Goal: Transaction & Acquisition: Purchase product/service

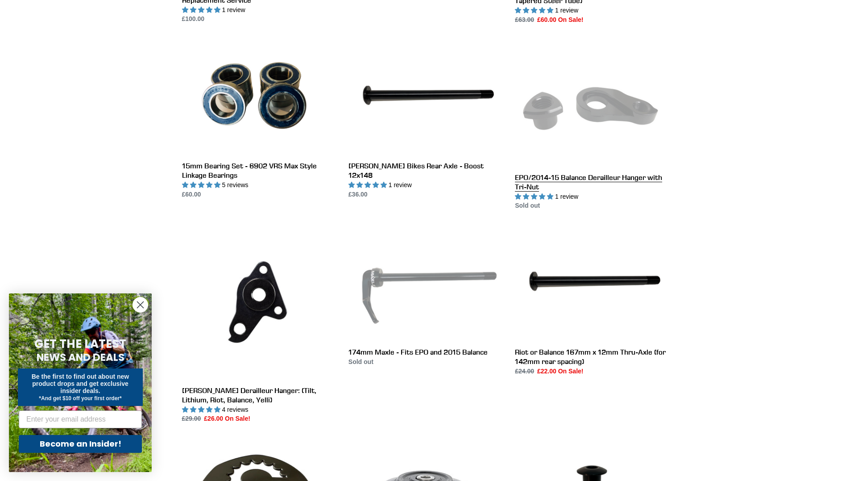
scroll to position [433, 0]
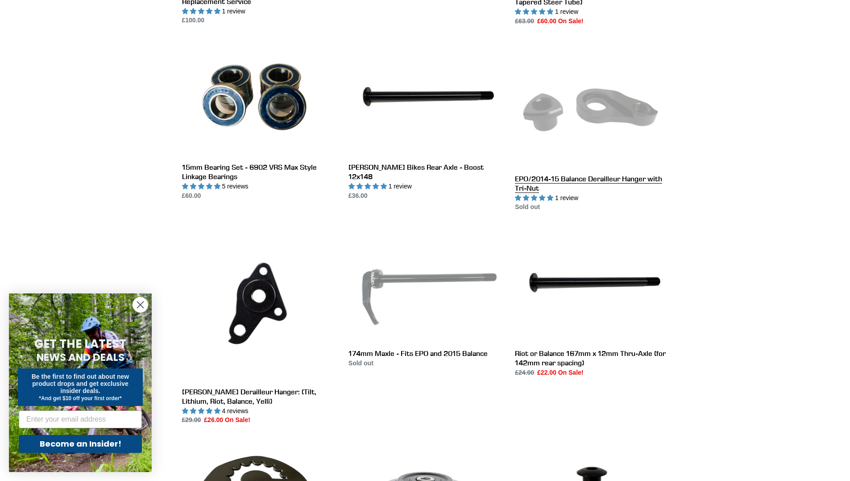
click at [573, 166] on link "EPO/2014-15 Balance Derailleur Hanger with Tri-Nut" at bounding box center [591, 127] width 153 height 171
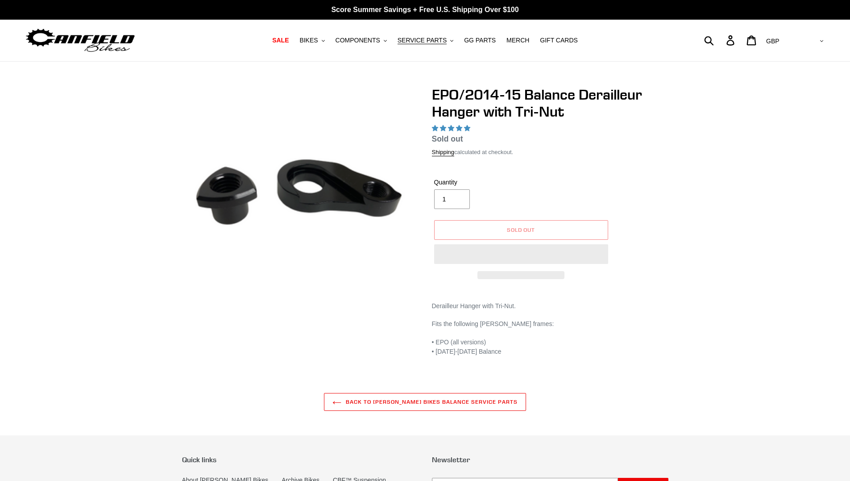
select select "highest-rating"
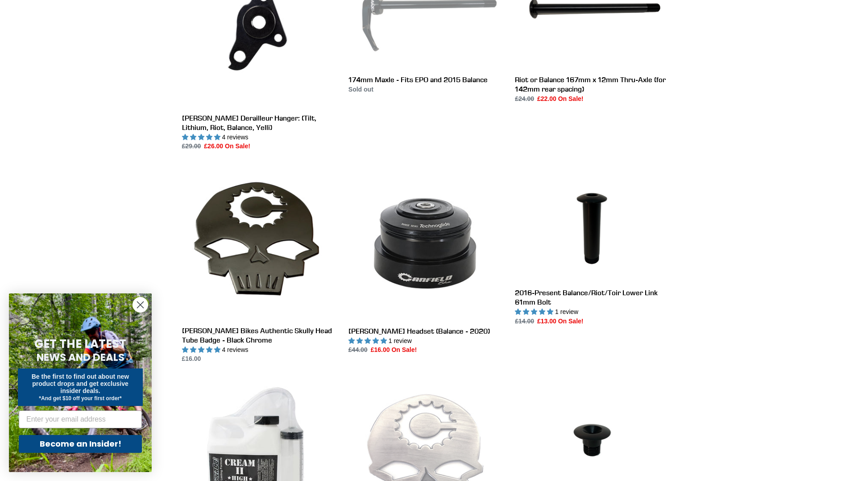
scroll to position [695, 0]
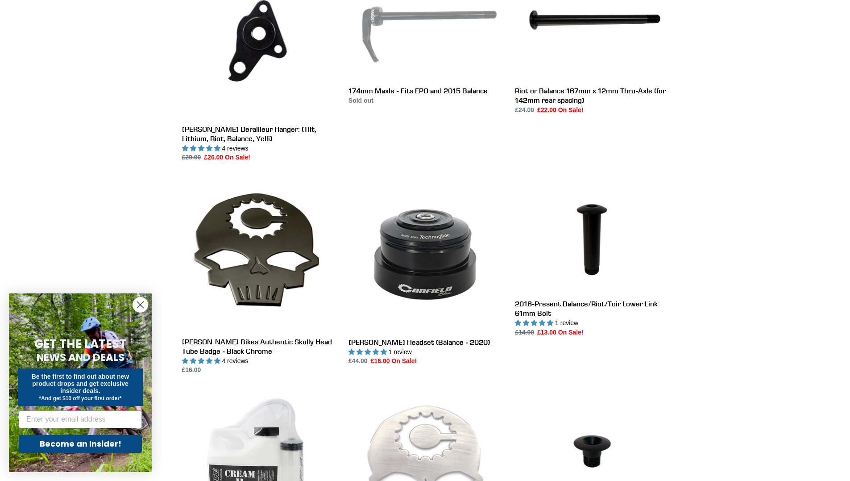
click at [136, 307] on circle "Close dialog" at bounding box center [140, 304] width 15 height 15
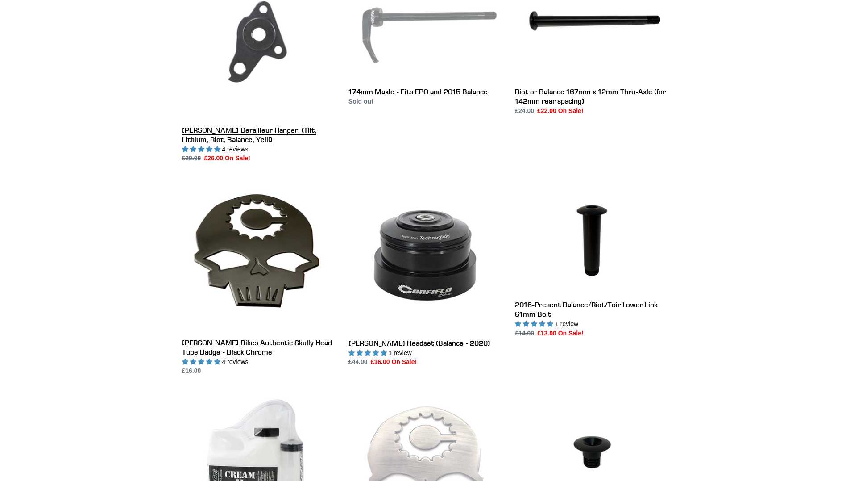
scroll to position [695, 0]
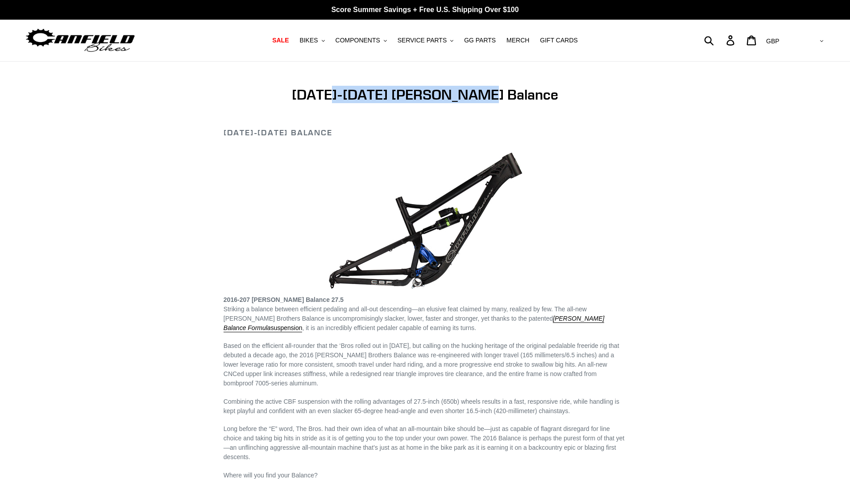
drag, startPoint x: 376, startPoint y: 96, endPoint x: 516, endPoint y: 100, distance: 140.2
click at [516, 100] on h1 "2016-2017 Canfield Balance" at bounding box center [425, 94] width 403 height 17
copy h1 "2017 Canfield Balance"
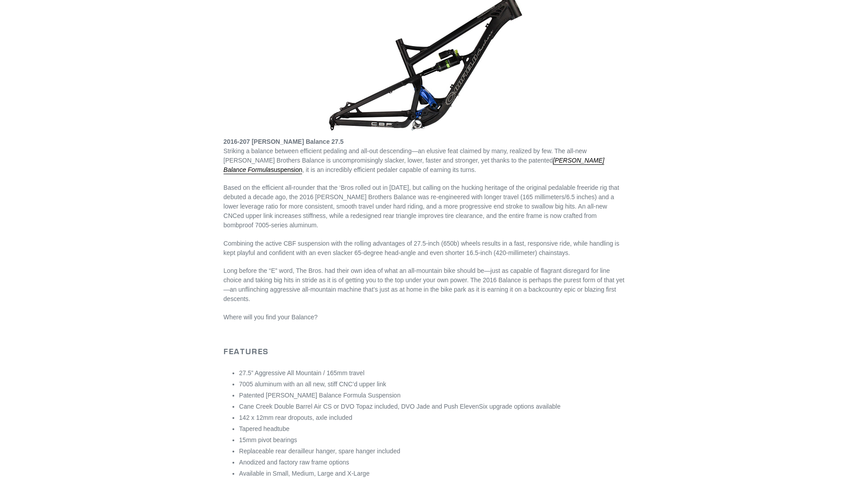
scroll to position [166, 0]
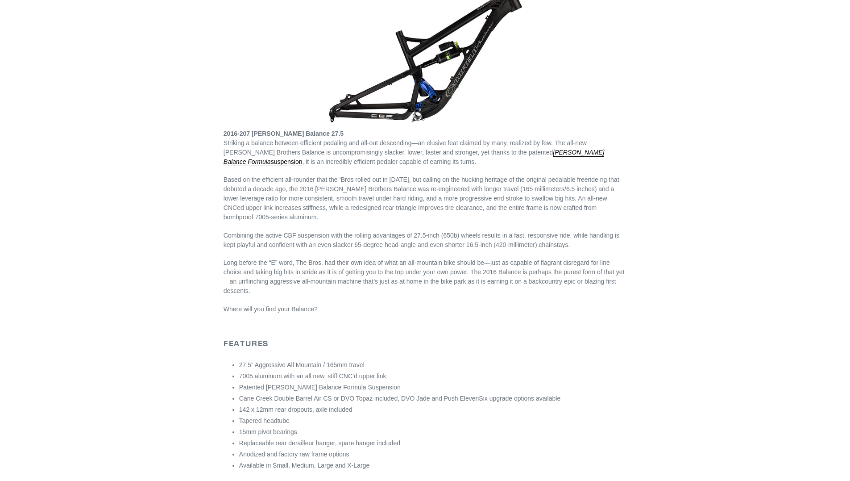
drag, startPoint x: 222, startPoint y: 262, endPoint x: 678, endPoint y: 293, distance: 456.8
click at [678, 293] on div "[DATE]-[DATE] [PERSON_NAME] Balance [DATE]-[DATE] Balance 2016-207 [PERSON_NAME…" at bounding box center [426, 463] width 536 height 1086
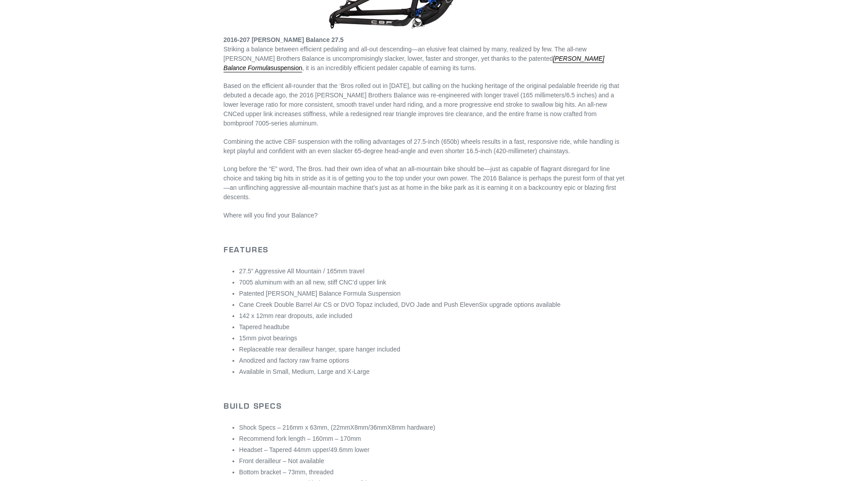
scroll to position [254, 0]
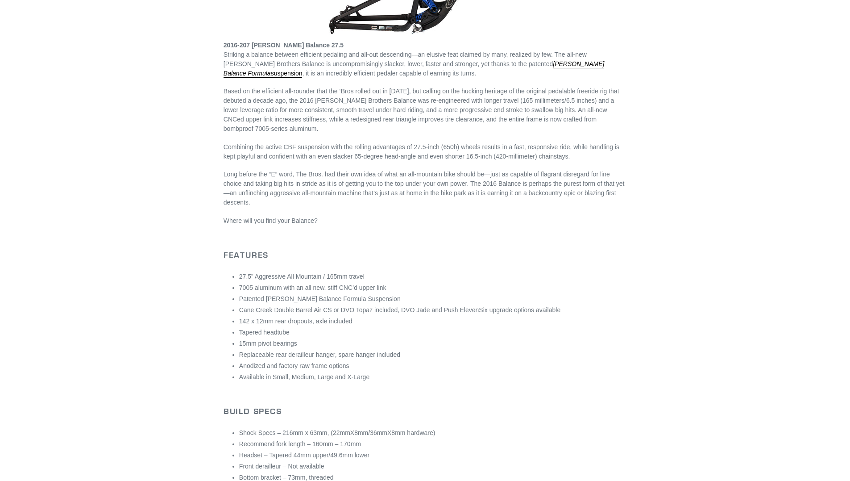
click at [399, 230] on div "2016-2017 Balance 2016-207 Canfield Balance 27.5 Striking a balance between eff…" at bounding box center [425, 395] width 403 height 1044
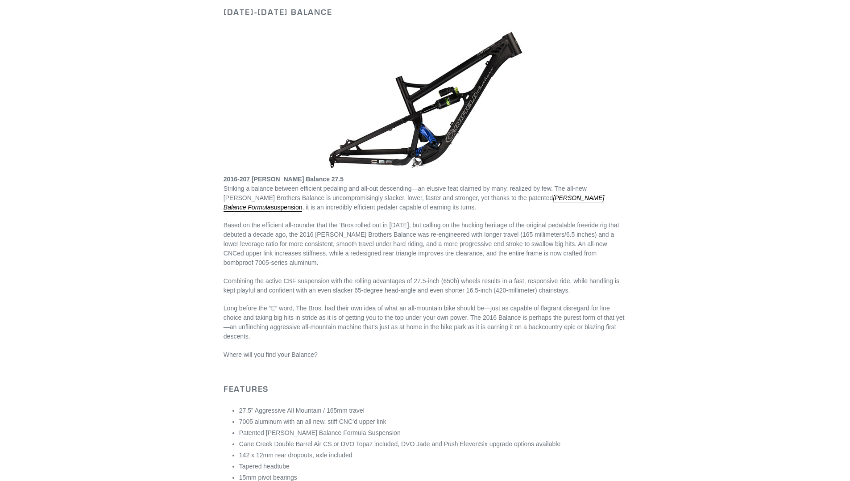
scroll to position [0, 0]
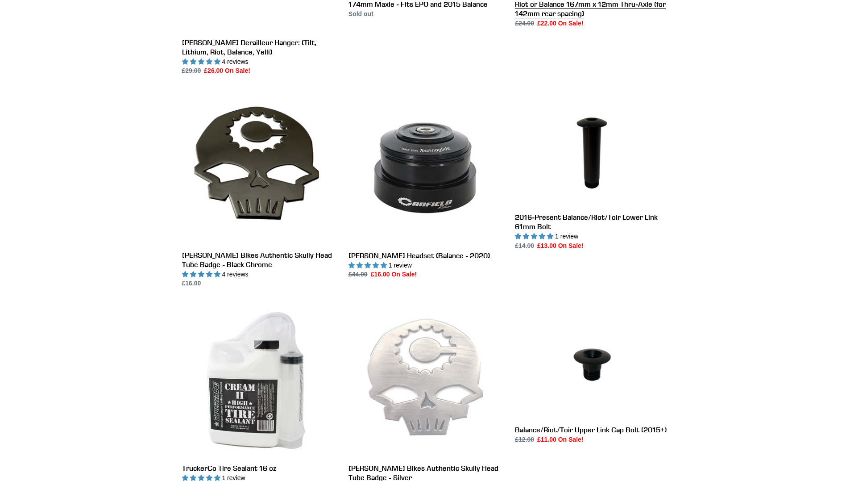
scroll to position [793, 0]
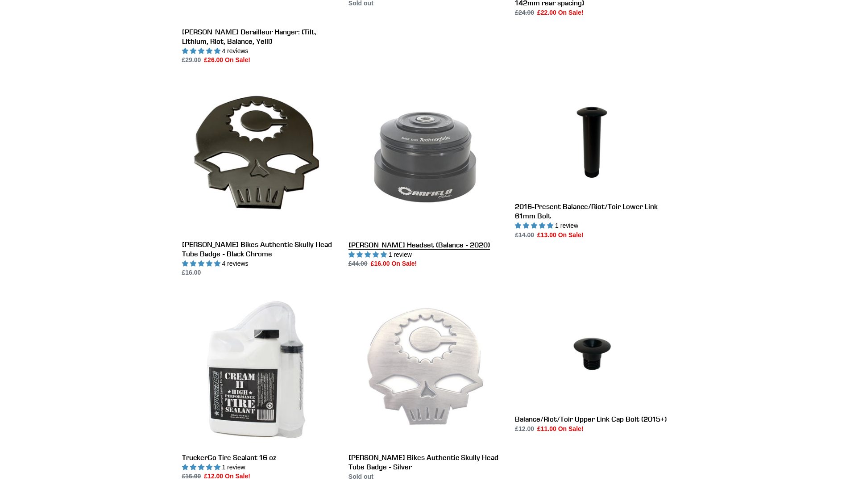
click at [444, 244] on link "[PERSON_NAME] Headset (Balance - 2020)" at bounding box center [425, 174] width 153 height 188
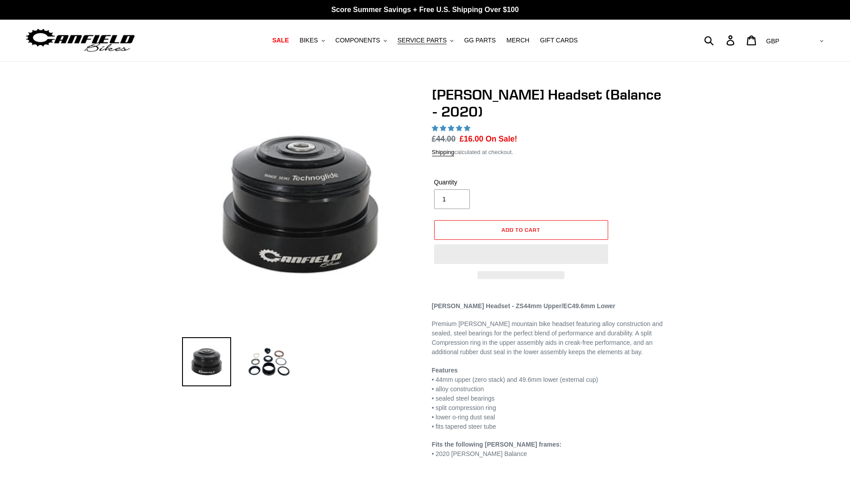
select select "highest-rating"
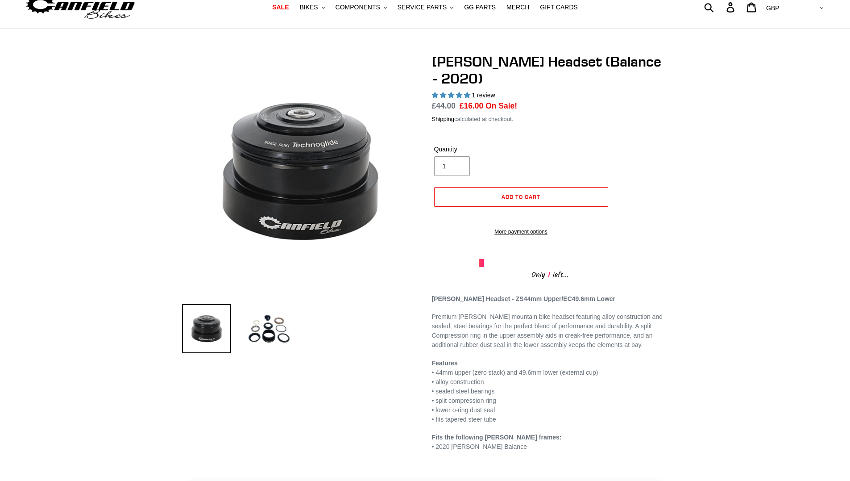
scroll to position [23, 0]
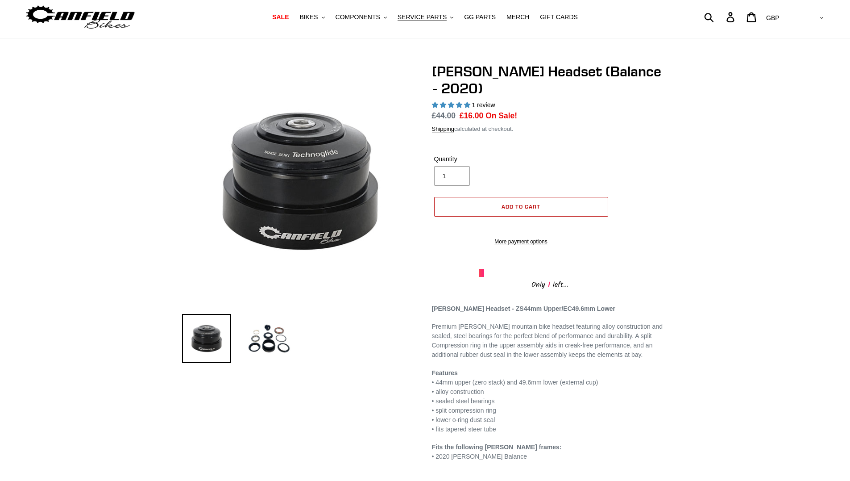
click at [552, 197] on button "Add to cart" at bounding box center [521, 207] width 174 height 20
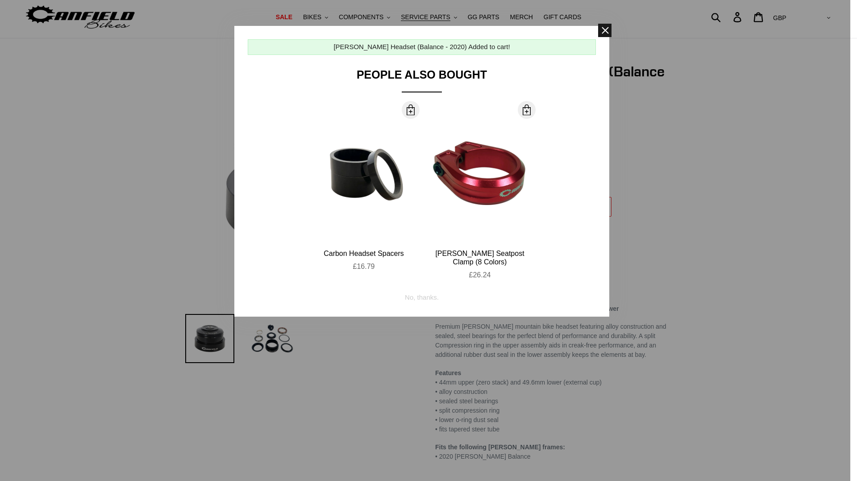
click at [603, 31] on span at bounding box center [604, 30] width 13 height 13
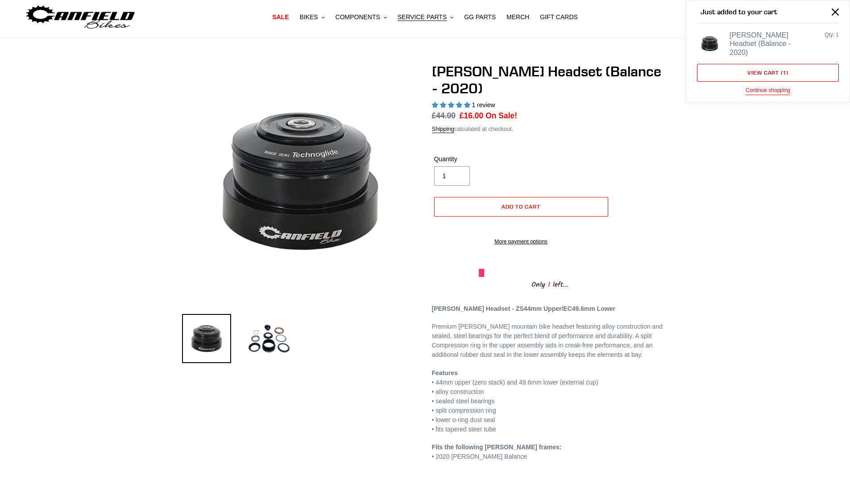
click at [776, 76] on link "View cart ( 1 )" at bounding box center [768, 73] width 142 height 18
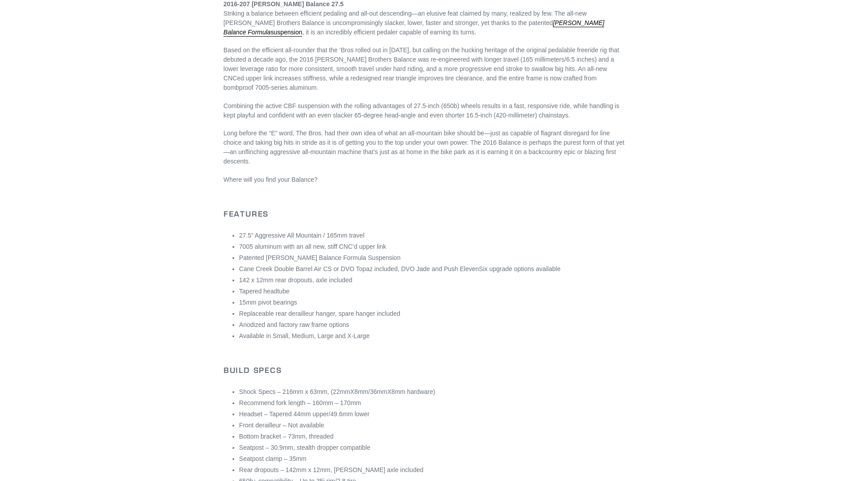
scroll to position [295, 0]
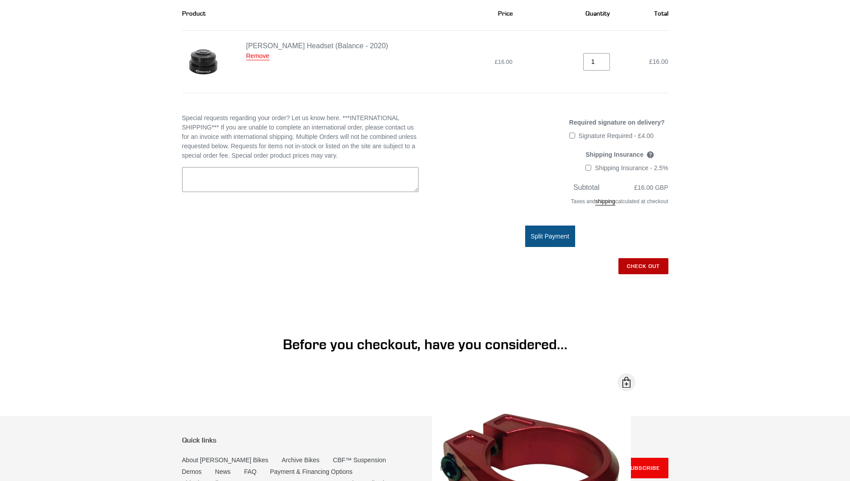
scroll to position [146, 0]
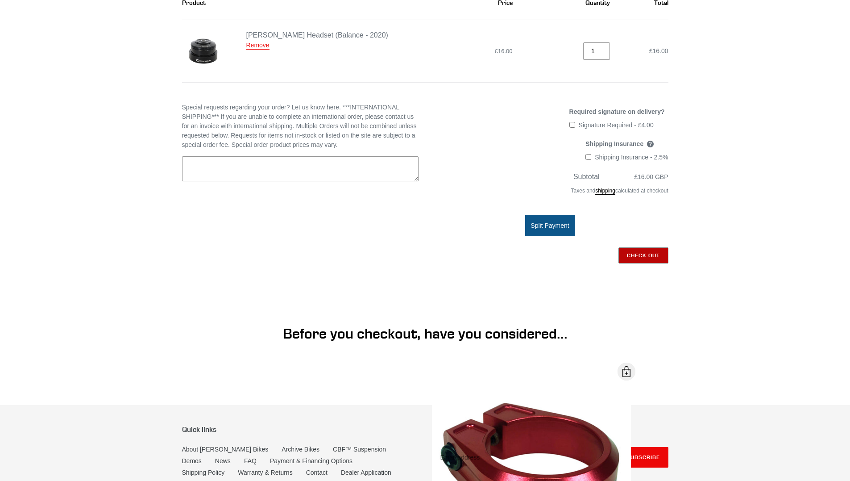
click at [642, 258] on input "Check out" at bounding box center [644, 255] width 50 height 16
